Goal: Task Accomplishment & Management: Manage account settings

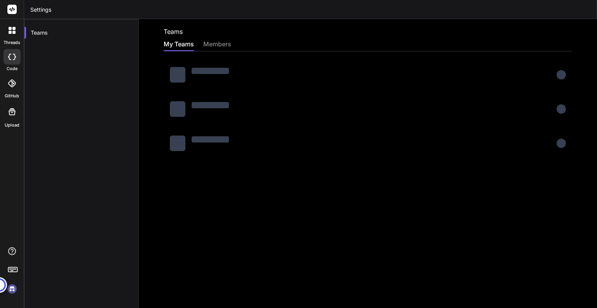
click at [332, 259] on div "Teams My Teams members" at bounding box center [368, 163] width 458 height 289
click at [255, 263] on div "Teams My Teams members" at bounding box center [368, 163] width 458 height 289
click at [12, 287] on img at bounding box center [11, 288] width 13 height 13
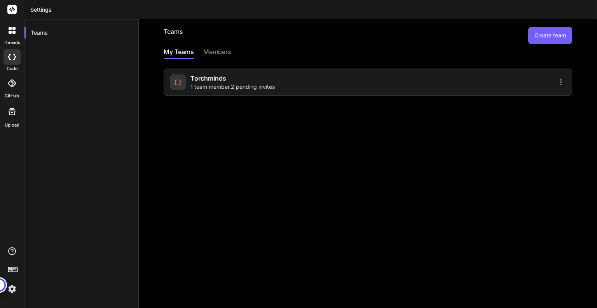
click at [165, 262] on div "Teams Create team My Teams members torchminds 1 team member , 2 pending invites" at bounding box center [368, 163] width 458 height 289
click at [241, 81] on div "torchminds 1 team member , 2 pending invites" at bounding box center [233, 81] width 84 height 17
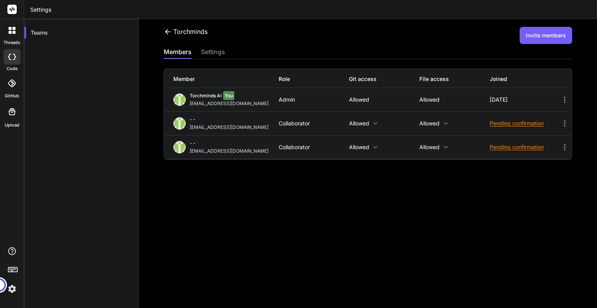
click at [241, 81] on div "Member" at bounding box center [225, 79] width 105 height 8
click at [560, 123] on icon at bounding box center [564, 123] width 9 height 9
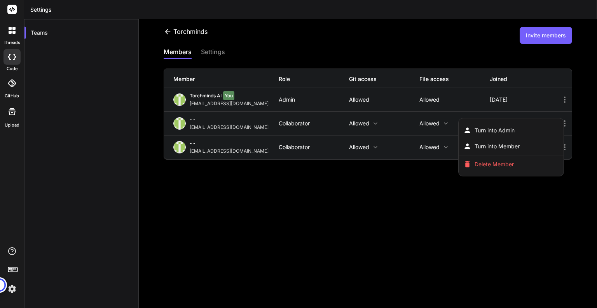
click at [423, 187] on div at bounding box center [298, 154] width 597 height 308
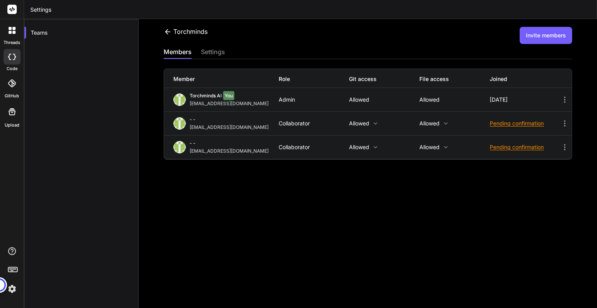
click at [516, 121] on div "Pending confirmation" at bounding box center [525, 123] width 70 height 8
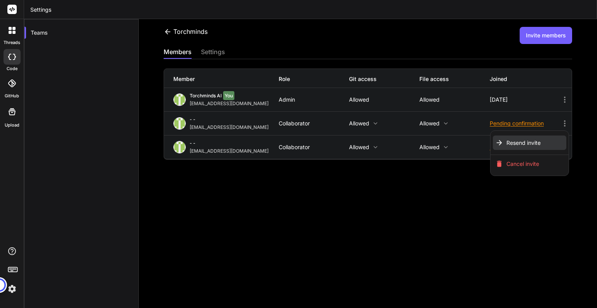
click at [518, 143] on span "Resend invite" at bounding box center [524, 143] width 34 height 8
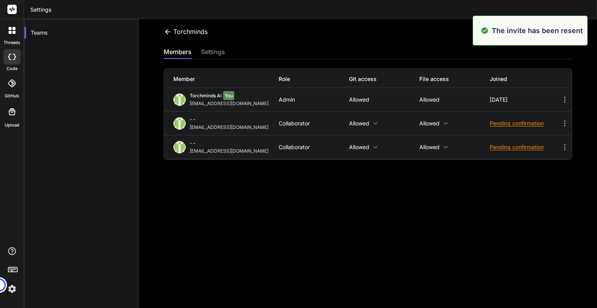
click at [513, 146] on div "Pending confirmation" at bounding box center [525, 147] width 70 height 8
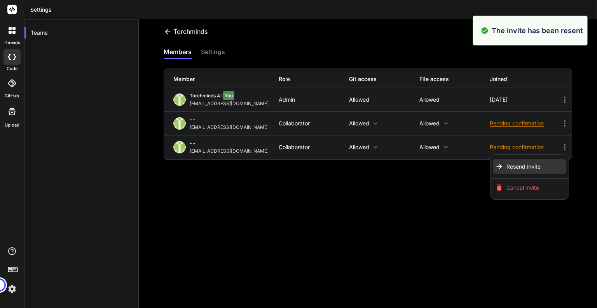
click at [512, 163] on span "Resend invite" at bounding box center [524, 167] width 34 height 8
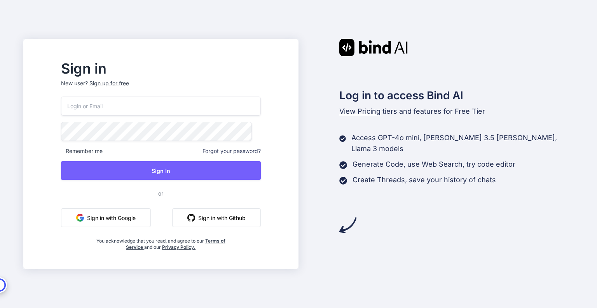
type input "[EMAIL_ADDRESS][DOMAIN_NAME]"
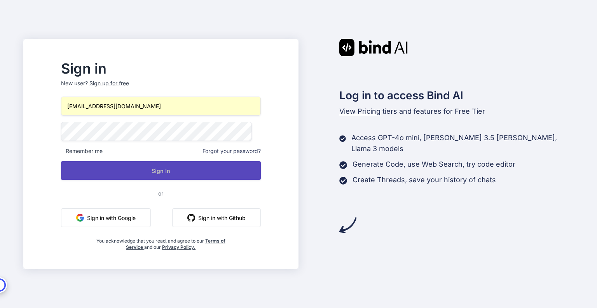
click at [180, 173] on button "Sign In" at bounding box center [161, 170] width 200 height 19
